Goal: Task Accomplishment & Management: Use online tool/utility

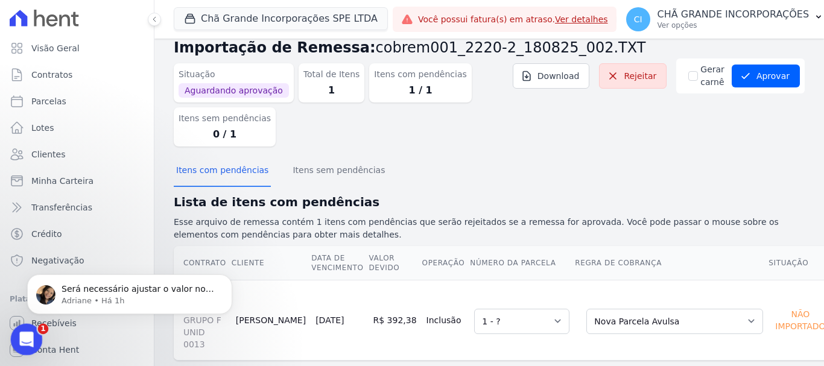
scroll to position [6415, 0]
click at [22, 336] on icon "Abertura do Messenger da Intercom" at bounding box center [25, 338] width 20 height 20
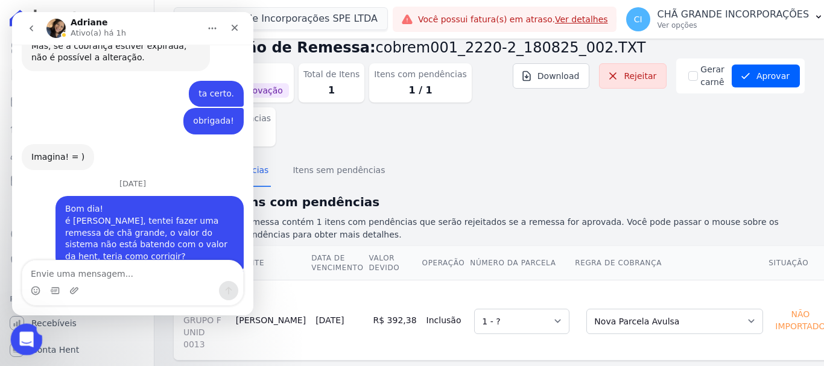
scroll to position [0, 0]
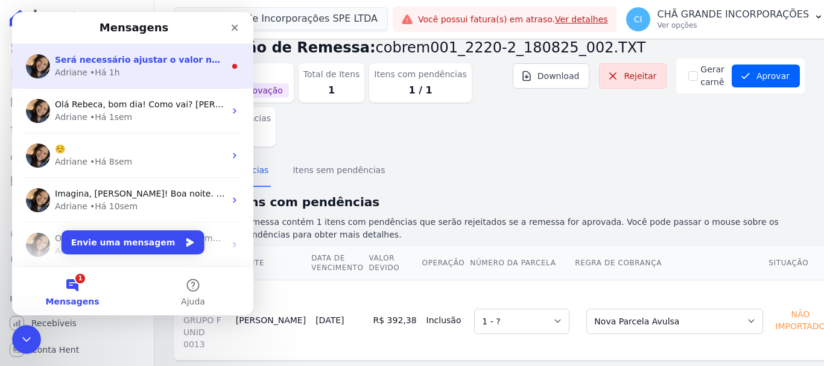
click at [130, 74] on div "Adriane • Há 1h" at bounding box center [140, 72] width 170 height 13
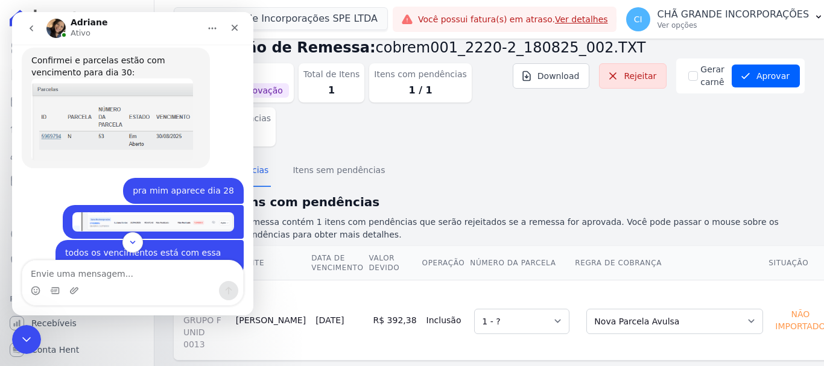
scroll to position [6435, 0]
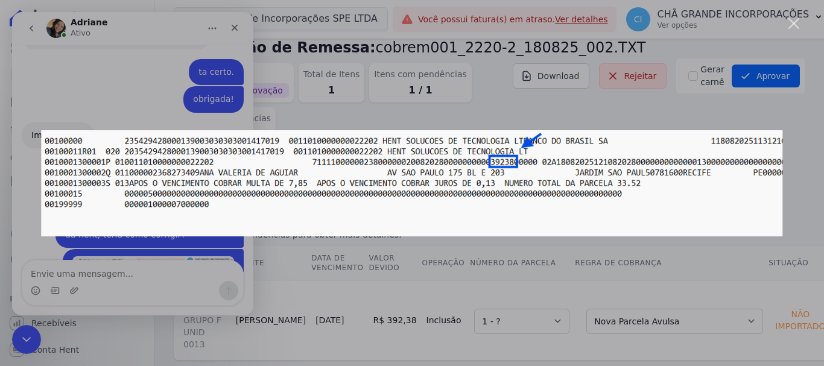
click at [508, 147] on img "Fechar" at bounding box center [411, 183] width 741 height 106
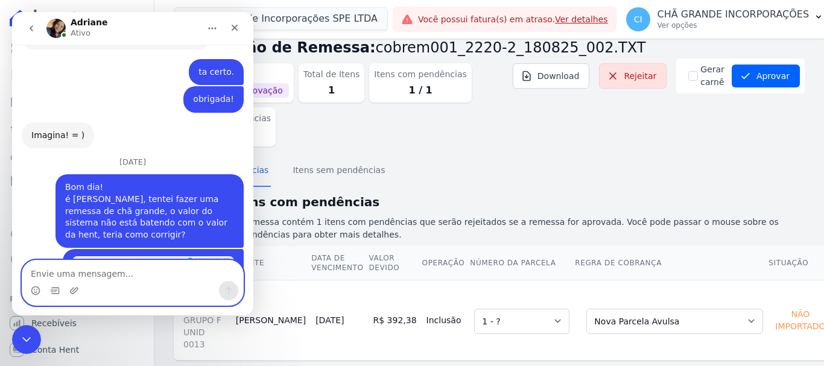
click at [113, 269] on textarea "Envie uma mensagem..." at bounding box center [132, 270] width 221 height 21
type textarea "entendi, vou corrigir, obrigada!"
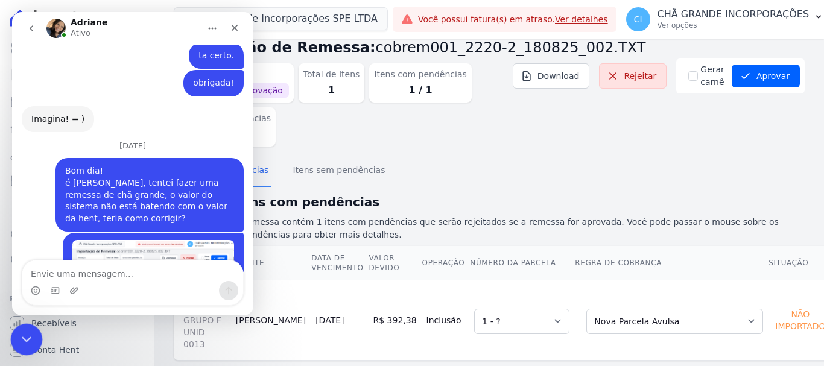
click at [28, 333] on icon "Encerramento do Messenger da Intercom" at bounding box center [24, 337] width 14 height 14
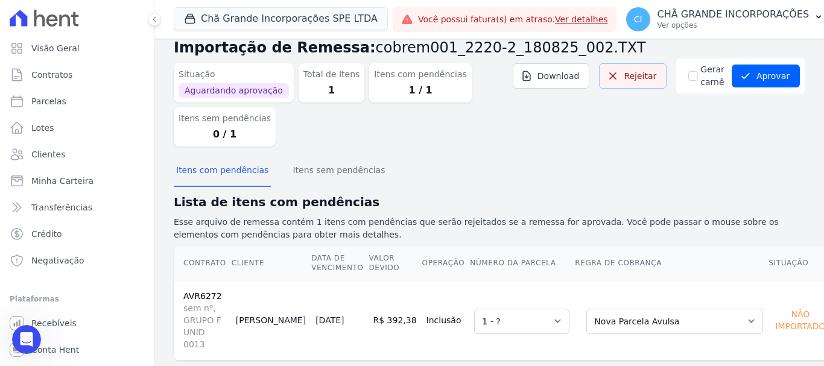
click at [649, 82] on link "Rejeitar" at bounding box center [633, 75] width 68 height 25
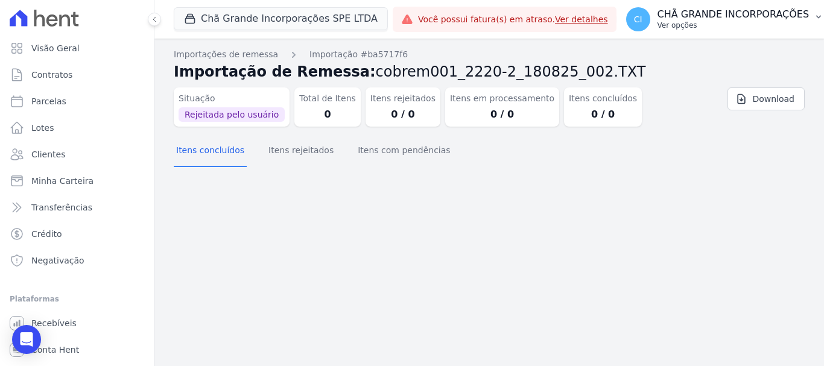
click at [739, 16] on p "CHÃ GRANDE INCORPORAÇÕES" at bounding box center [733, 14] width 152 height 12
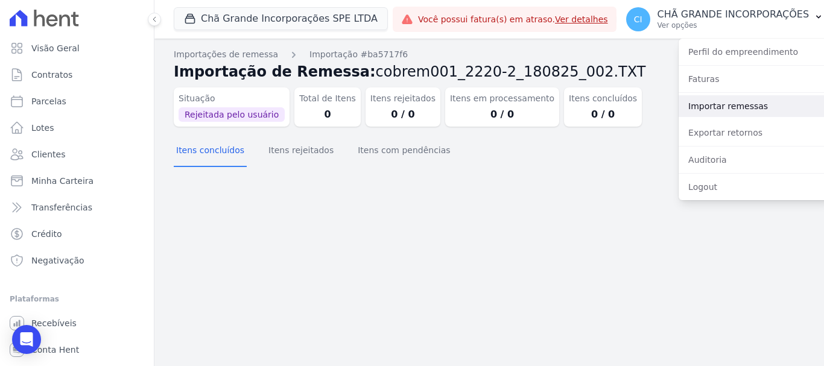
click at [712, 106] on link "Importar remessas" at bounding box center [755, 106] width 154 height 22
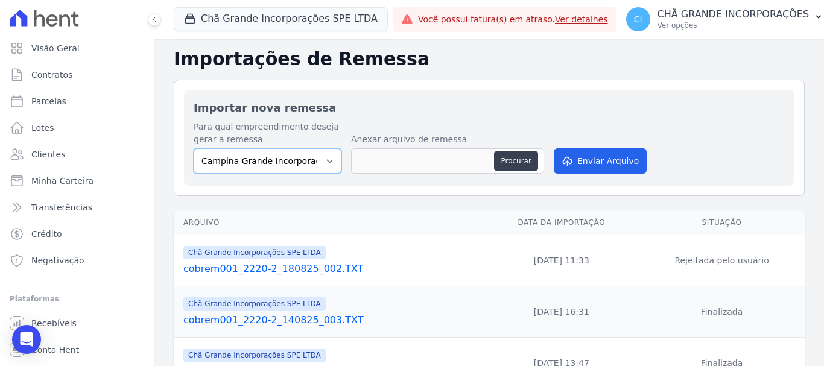
click at [260, 165] on select "Campina Grande Incorporações SPE LTDA Chã Grande Incorporações SPE LTDA Gravatá…" at bounding box center [268, 160] width 148 height 25
select select "fada966b-1e94-4a5a-a03a-a068354f70e7"
click at [194, 148] on select "Campina Grande Incorporações SPE LTDA Chã Grande Incorporações SPE LTDA Gravatá…" at bounding box center [268, 160] width 148 height 25
click at [507, 160] on button "Procurar" at bounding box center [515, 160] width 43 height 19
type input "cobrem001_2220-2_180825_003.TXT"
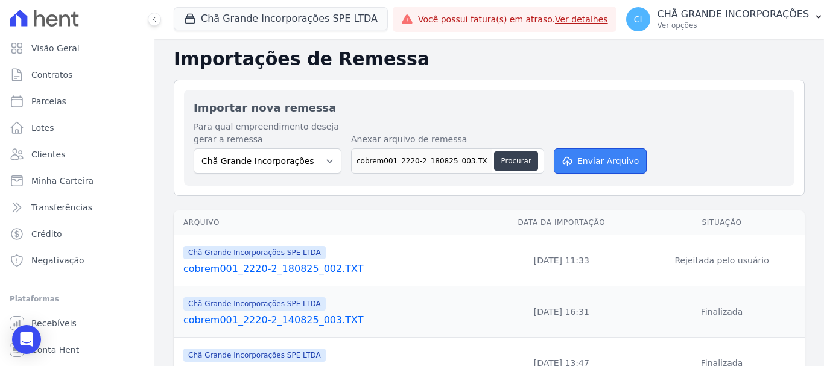
click at [592, 157] on button "Enviar Arquivo" at bounding box center [600, 160] width 93 height 25
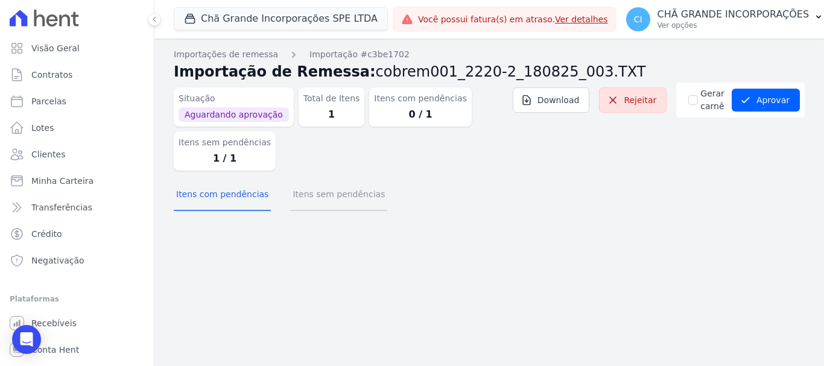
click at [330, 182] on button "Itens sem pendências" at bounding box center [338, 195] width 97 height 31
click at [342, 194] on button "Itens sem pendências" at bounding box center [338, 195] width 97 height 31
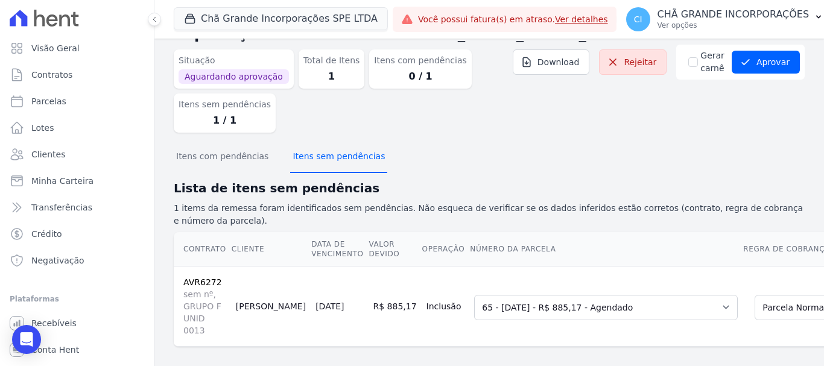
scroll to position [57, 0]
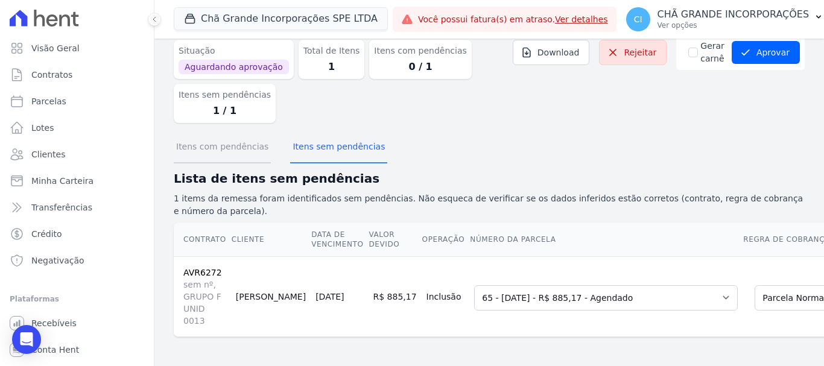
click at [247, 142] on button "Itens com pendências" at bounding box center [222, 147] width 97 height 31
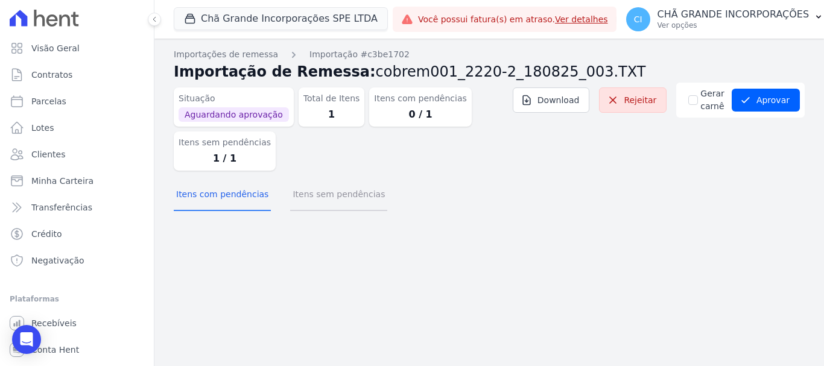
click at [333, 196] on button "Itens sem pendências" at bounding box center [338, 195] width 97 height 31
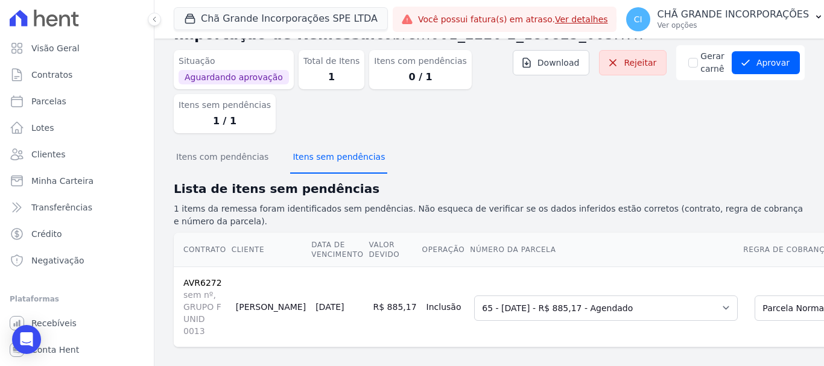
scroll to position [57, 0]
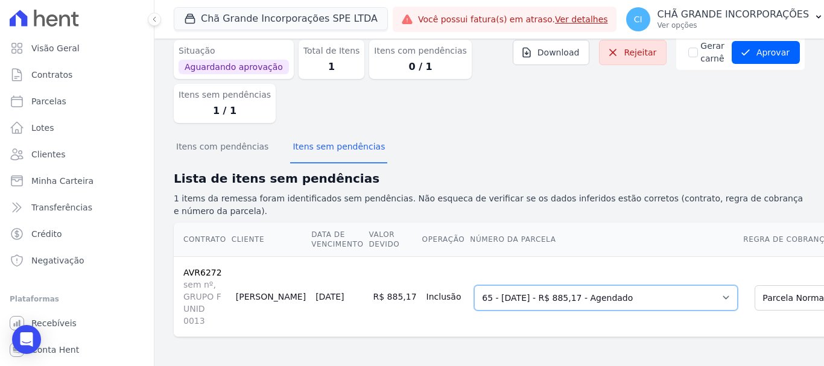
click at [658, 285] on select "Selecione uma 32 - [DATE] - R$ 528,84 - Vencido 33 - [DATE] - R$ 578,33 - Venci…" at bounding box center [606, 297] width 264 height 25
click at [652, 288] on select "Selecione uma 32 - [DATE] - R$ 528,84 - Vencido 33 - [DATE] - R$ 578,33 - Venci…" at bounding box center [606, 297] width 264 height 25
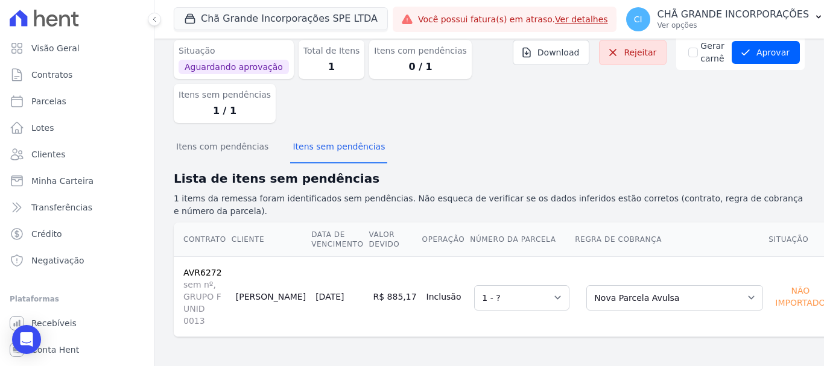
scroll to position [24, 0]
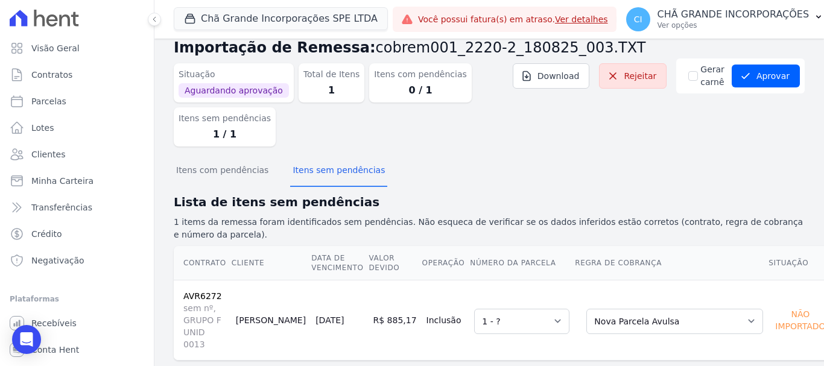
drag, startPoint x: 297, startPoint y: 268, endPoint x: 743, endPoint y: 179, distance: 454.5
click at [377, 268] on tr "Contrato Cliente Data de Vencimento Valor devido Operação Número da Parcela Reg…" at bounding box center [503, 263] width 659 height 34
click at [603, 180] on div "Itens com pendências Itens sem pendências" at bounding box center [489, 171] width 631 height 30
click at [765, 72] on button "Aprovar" at bounding box center [765, 76] width 68 height 23
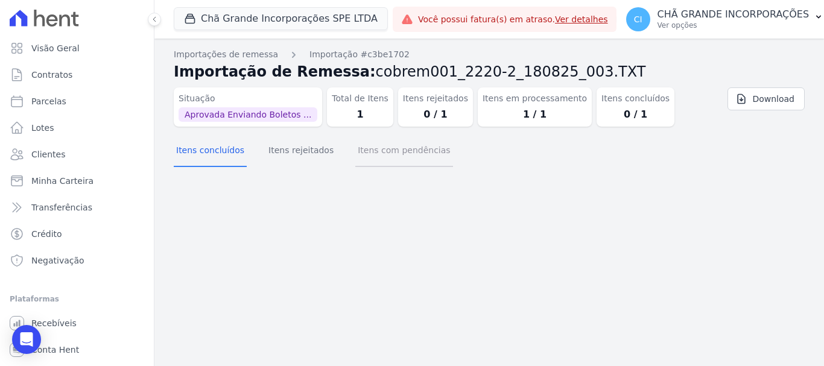
click at [391, 159] on button "Itens com pendências" at bounding box center [403, 151] width 97 height 31
click at [283, 154] on button "Itens rejeitados" at bounding box center [301, 151] width 70 height 31
click at [204, 155] on button "Itens concluídos" at bounding box center [210, 151] width 73 height 31
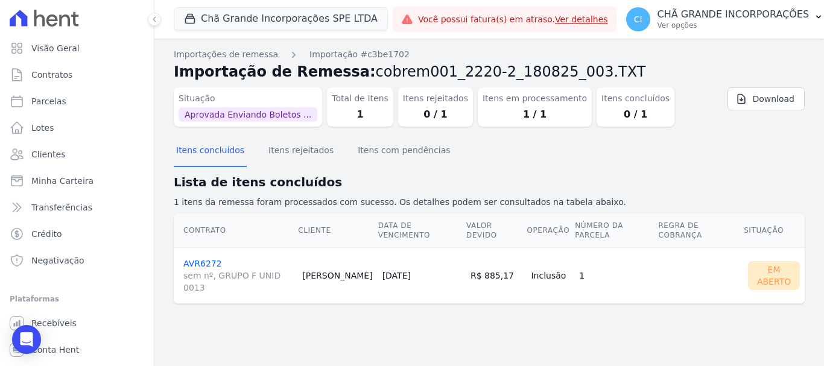
click at [197, 259] on link "AVR6272 sem nº, GRUPO F UNID 0013" at bounding box center [237, 276] width 109 height 35
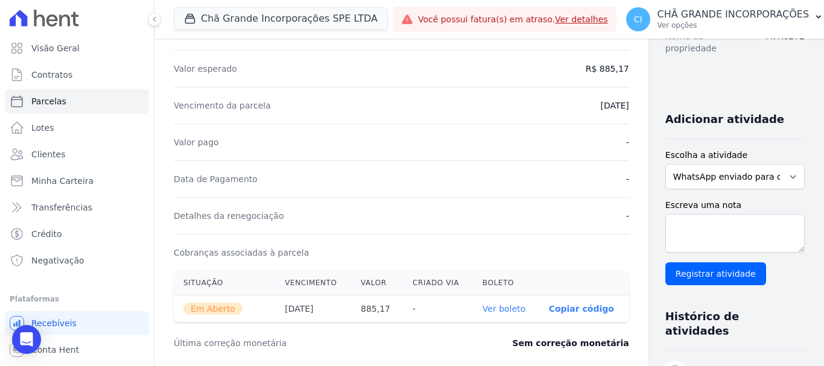
scroll to position [241, 0]
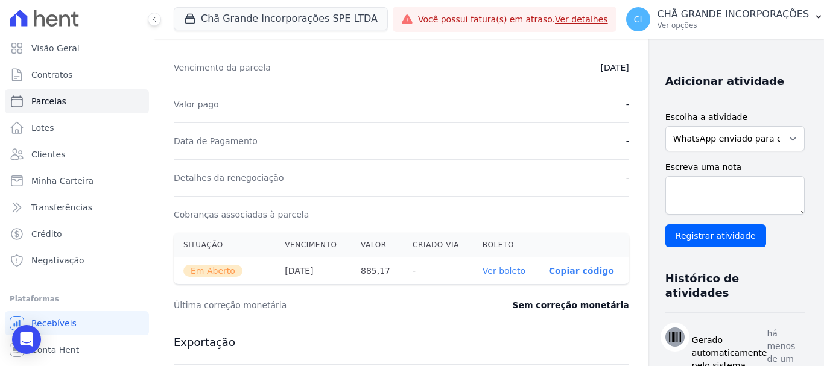
click at [485, 270] on link "Ver boleto" at bounding box center [503, 271] width 43 height 10
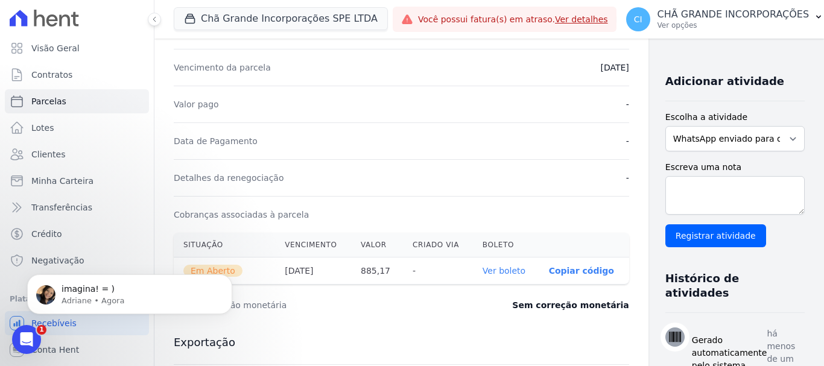
scroll to position [0, 0]
click at [8, 326] on link "Recebíveis" at bounding box center [77, 323] width 144 height 24
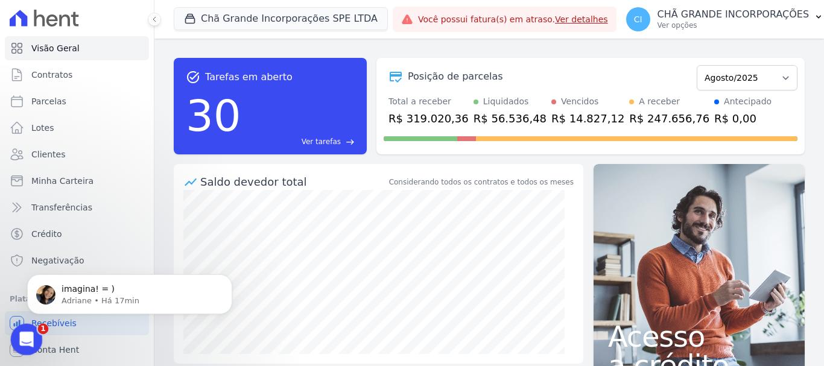
click at [29, 333] on icon "Abertura do Messenger da Intercom" at bounding box center [25, 338] width 20 height 20
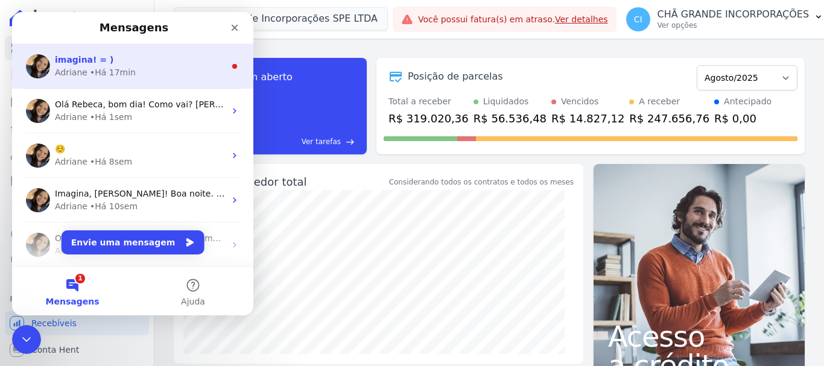
click at [118, 78] on div "• Há 17min" at bounding box center [113, 72] width 46 height 13
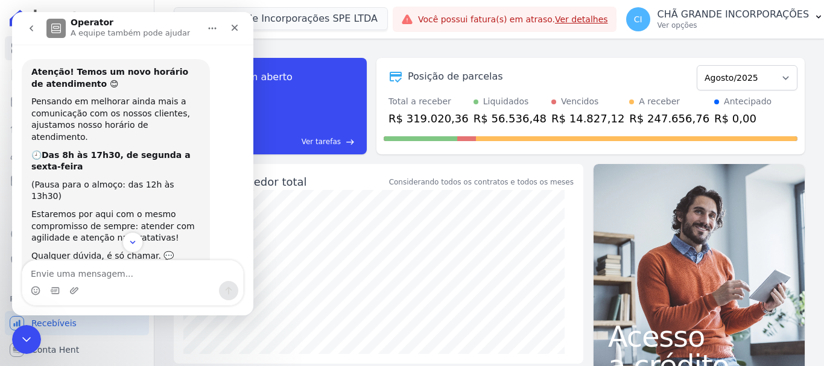
scroll to position [14, 0]
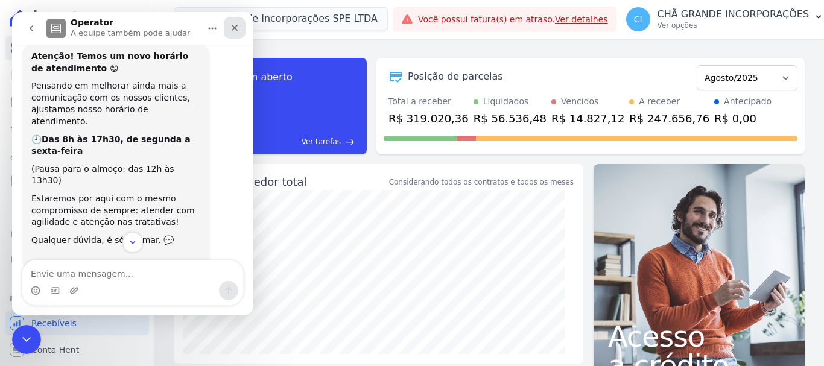
click at [235, 30] on icon "Fechar" at bounding box center [235, 28] width 10 height 10
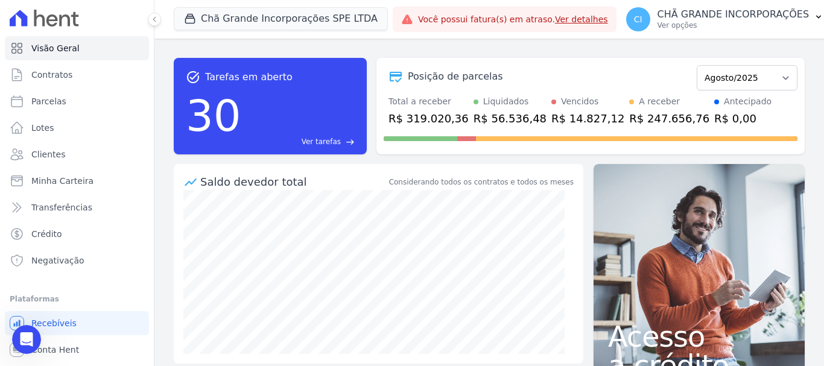
scroll to position [5619, 0]
